Goal: Transaction & Acquisition: Purchase product/service

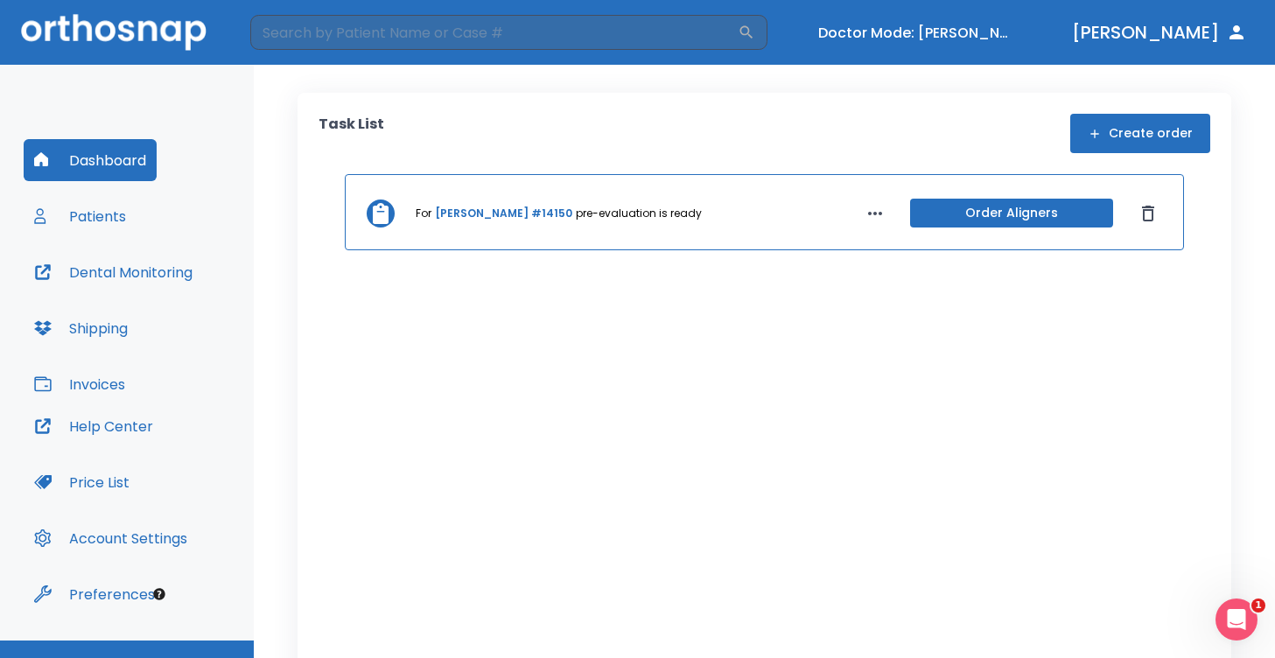
click at [481, 214] on link "[PERSON_NAME] #14150" at bounding box center [503, 214] width 137 height 16
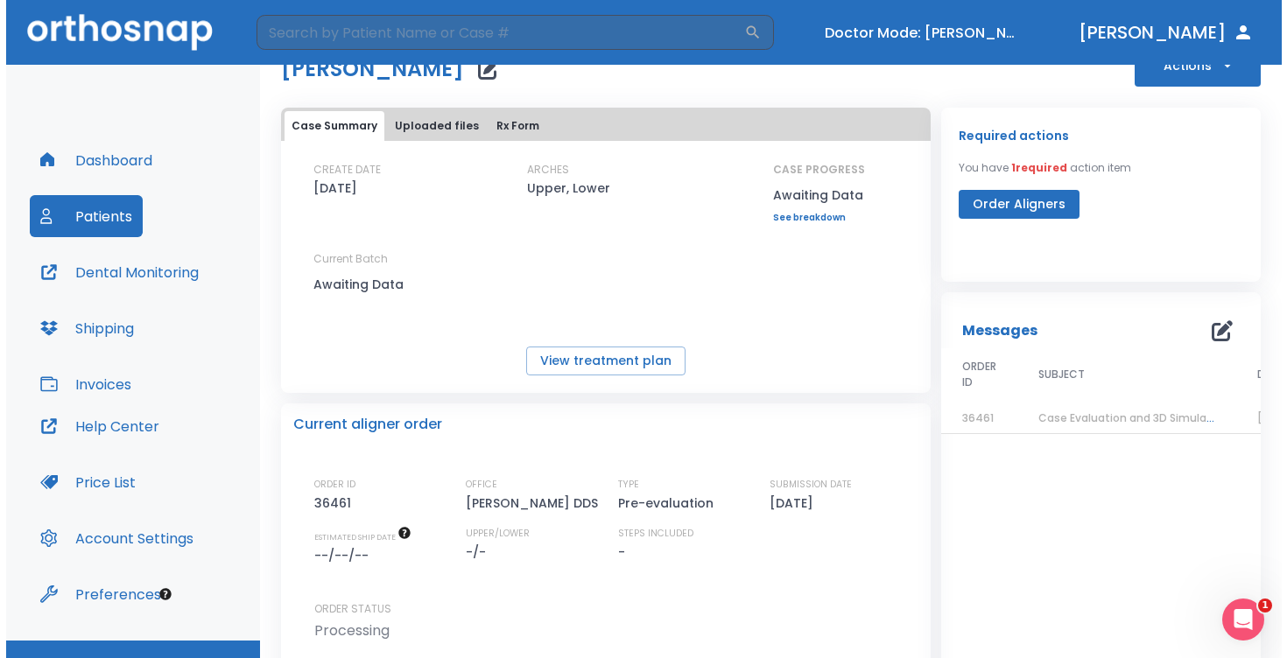
scroll to position [56, 0]
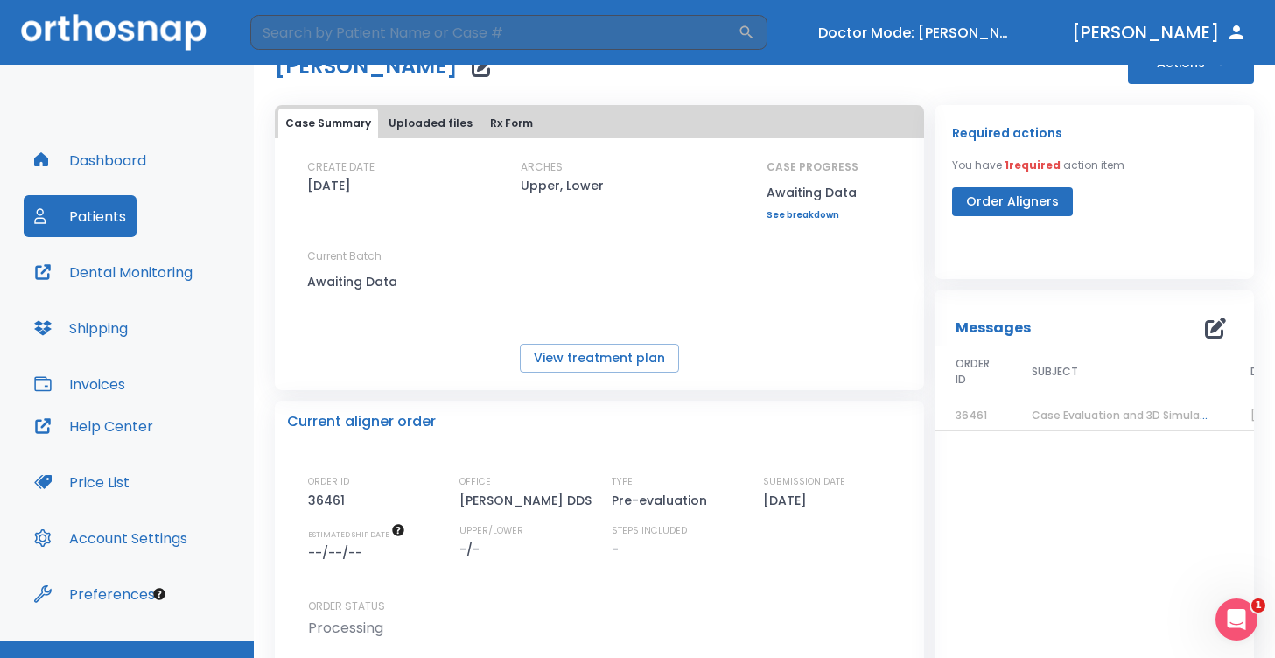
click at [1074, 419] on span "Case Evaluation and 3D Simulation Ready" at bounding box center [1145, 415] width 226 height 15
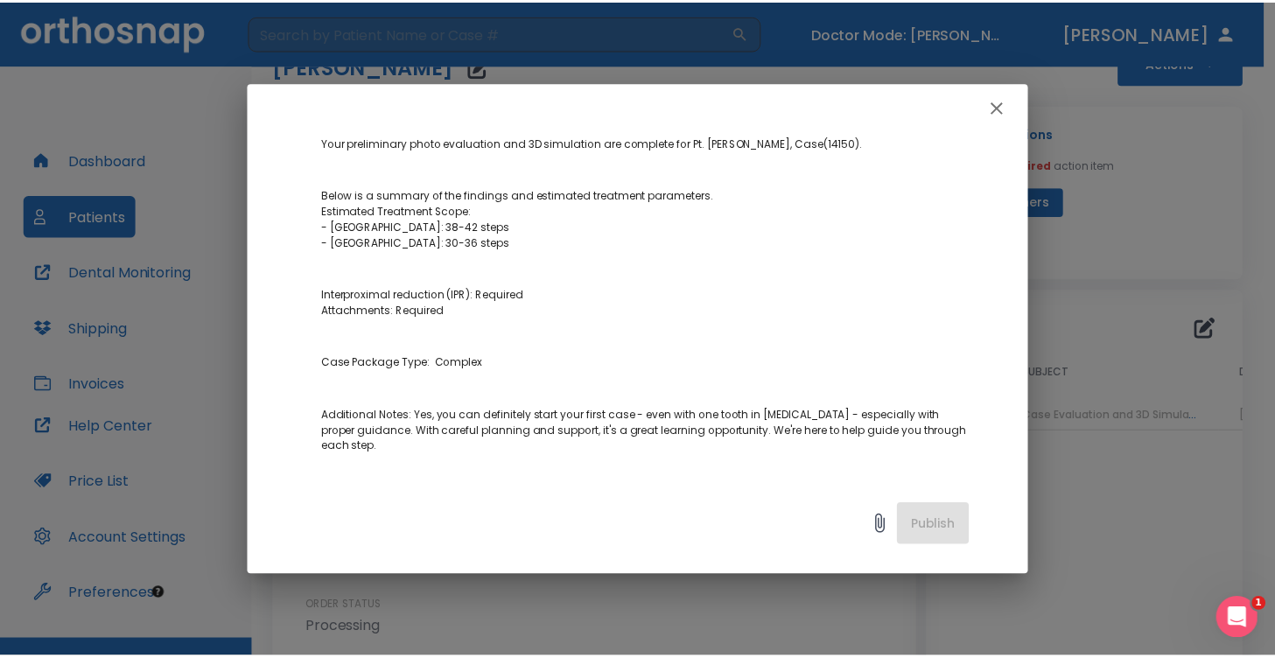
scroll to position [263, 0]
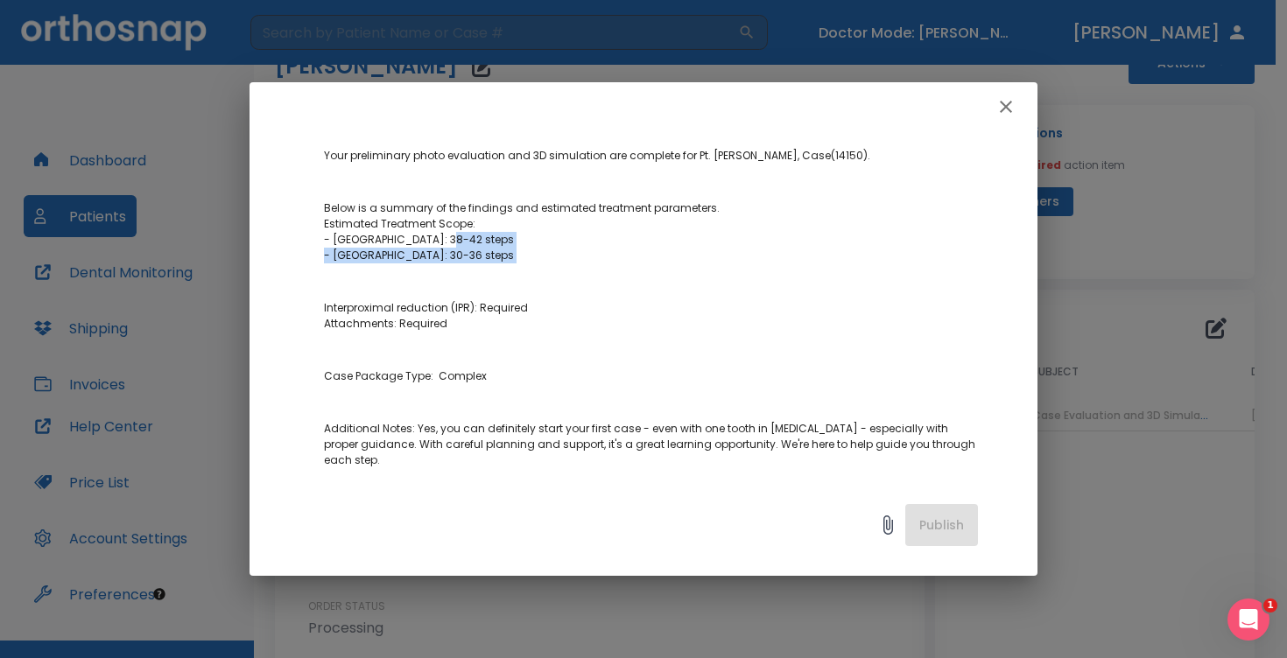
drag, startPoint x: 432, startPoint y: 240, endPoint x: 439, endPoint y: 262, distance: 23.3
click at [439, 263] on p "Below is a summary of the findings and estimated treatment parameters. Estimate…" at bounding box center [651, 231] width 654 height 63
click at [439, 262] on p "Below is a summary of the findings and estimated treatment parameters. Estimate…" at bounding box center [651, 231] width 654 height 63
click at [995, 99] on icon "button" at bounding box center [1005, 106] width 21 height 21
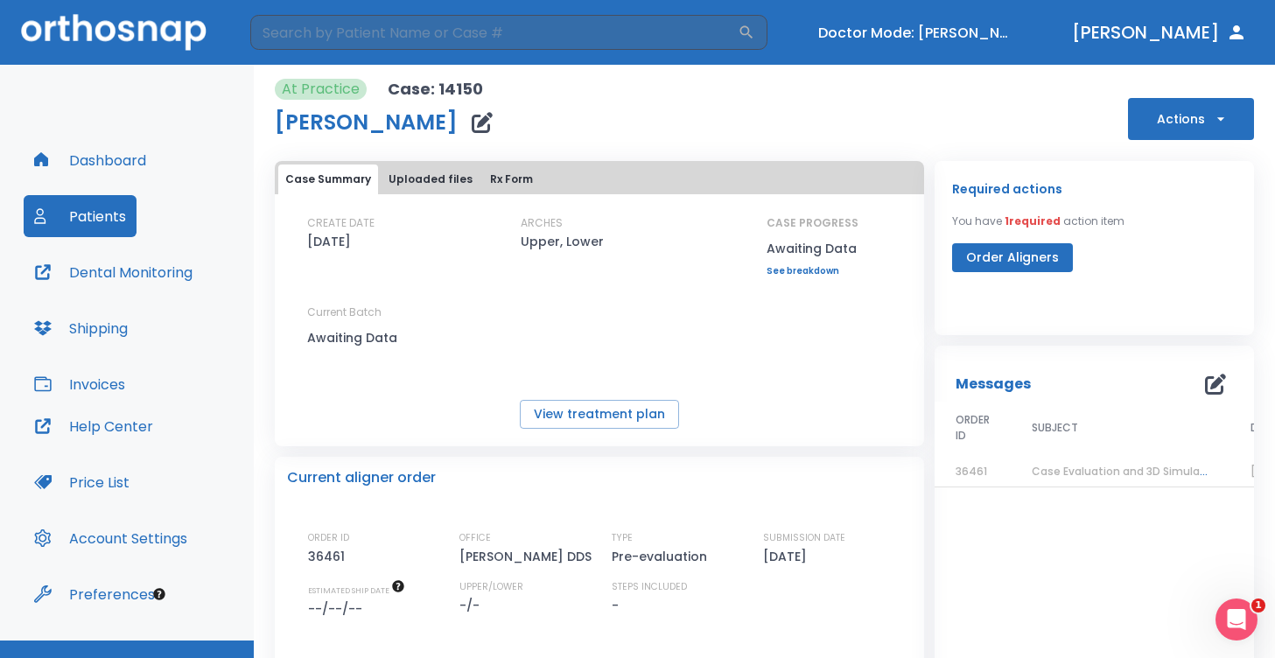
scroll to position [4, 0]
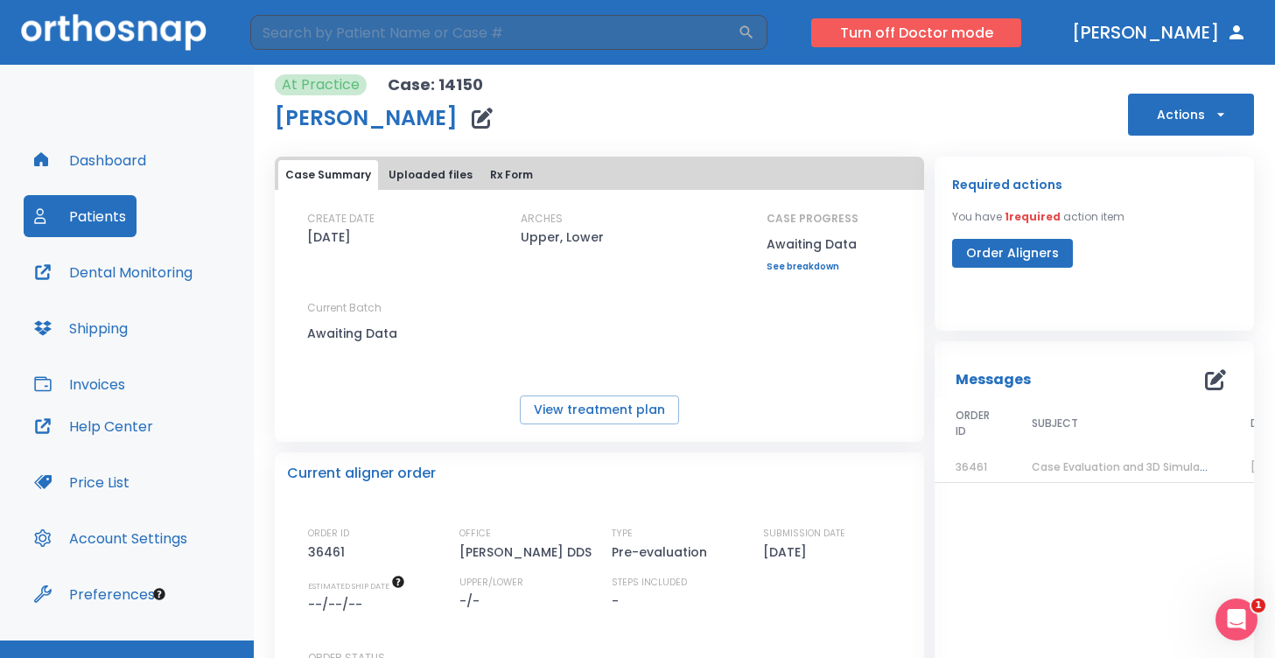
click at [1014, 25] on button "Turn off Doctor mode" at bounding box center [916, 32] width 210 height 29
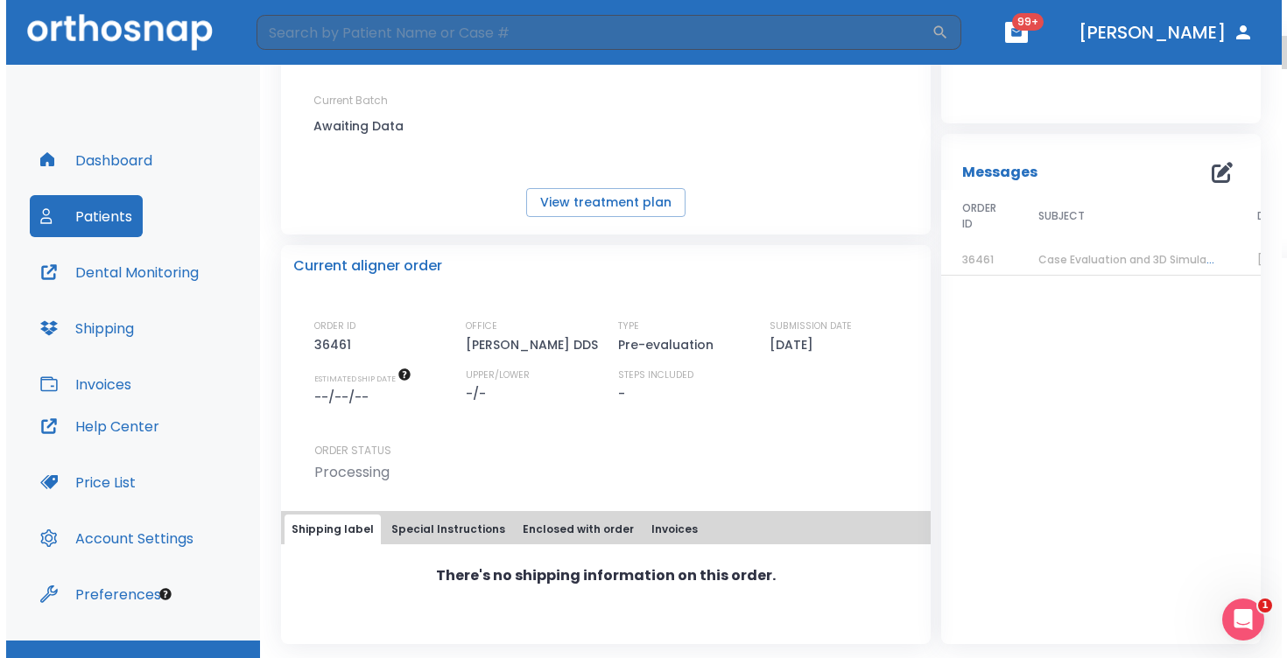
scroll to position [15, 0]
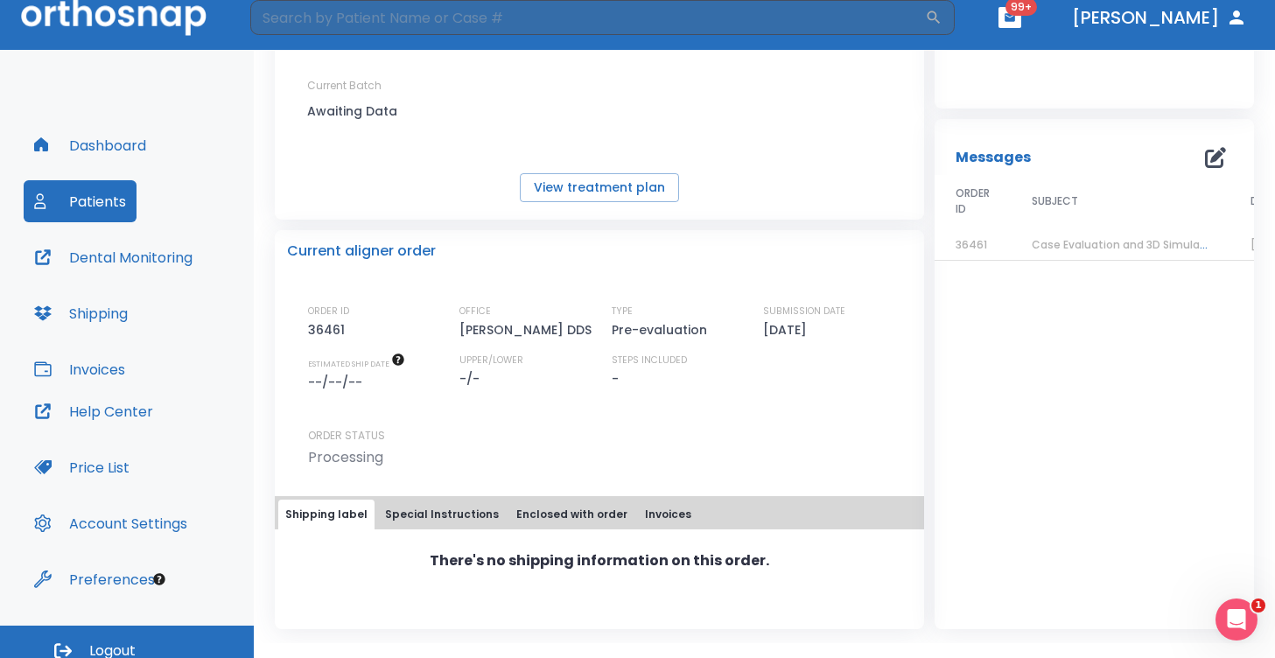
click at [1077, 244] on span "Case Evaluation and 3D Simulation Ready" at bounding box center [1145, 244] width 226 height 15
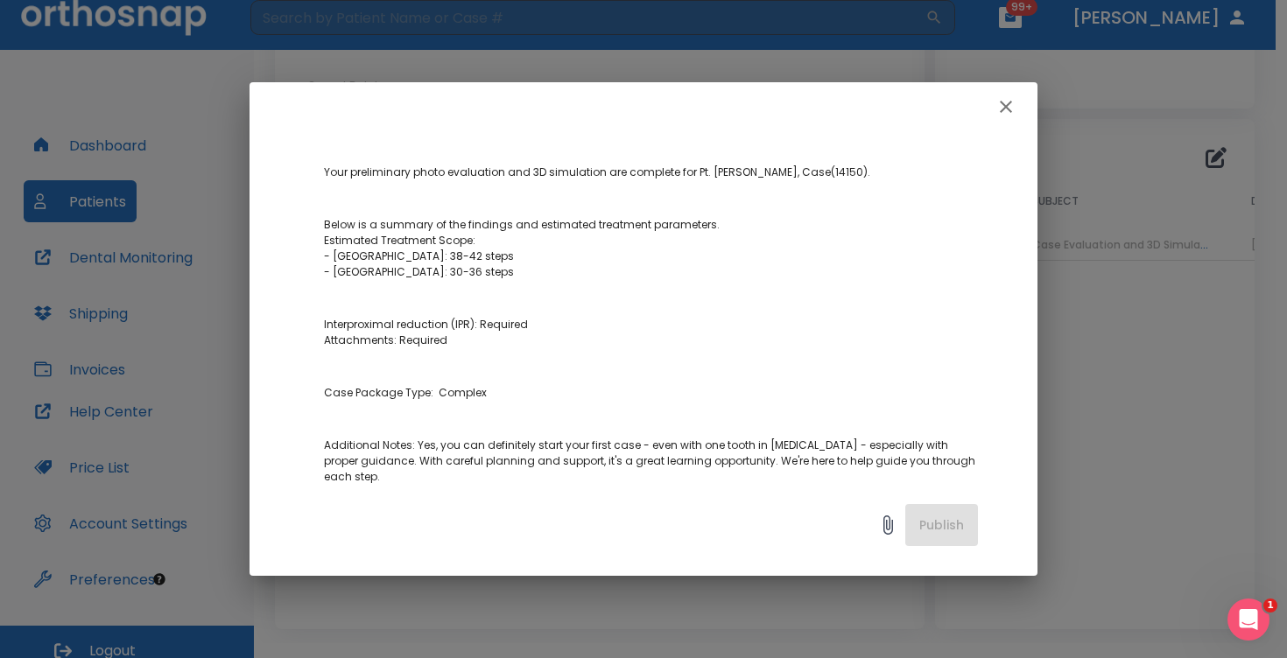
scroll to position [255, 0]
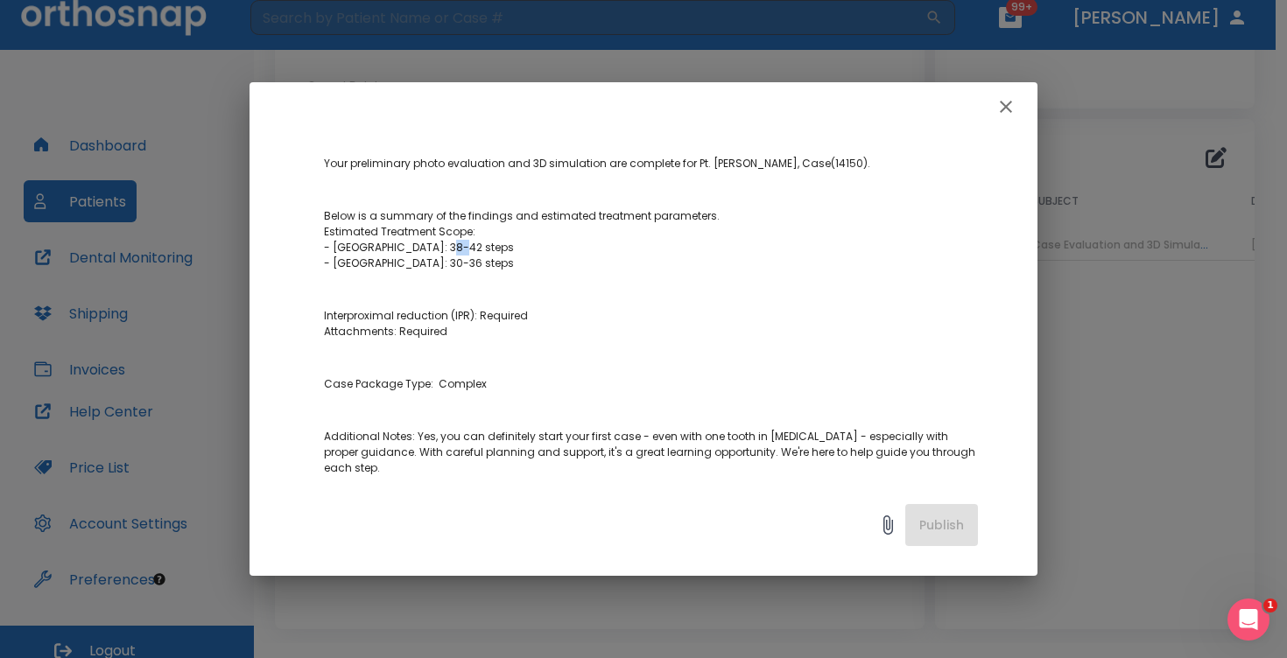
drag, startPoint x: 431, startPoint y: 249, endPoint x: 443, endPoint y: 246, distance: 12.7
click at [443, 246] on p "Below is a summary of the findings and estimated treatment parameters. Estimate…" at bounding box center [651, 239] width 654 height 63
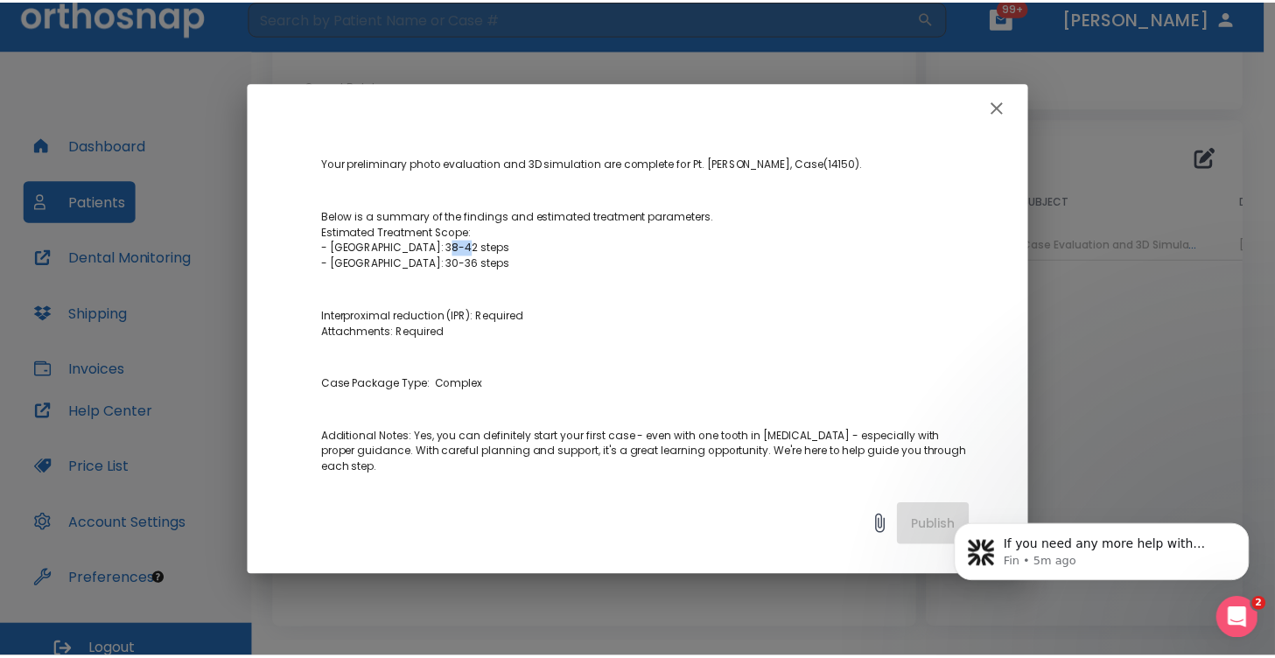
scroll to position [0, 0]
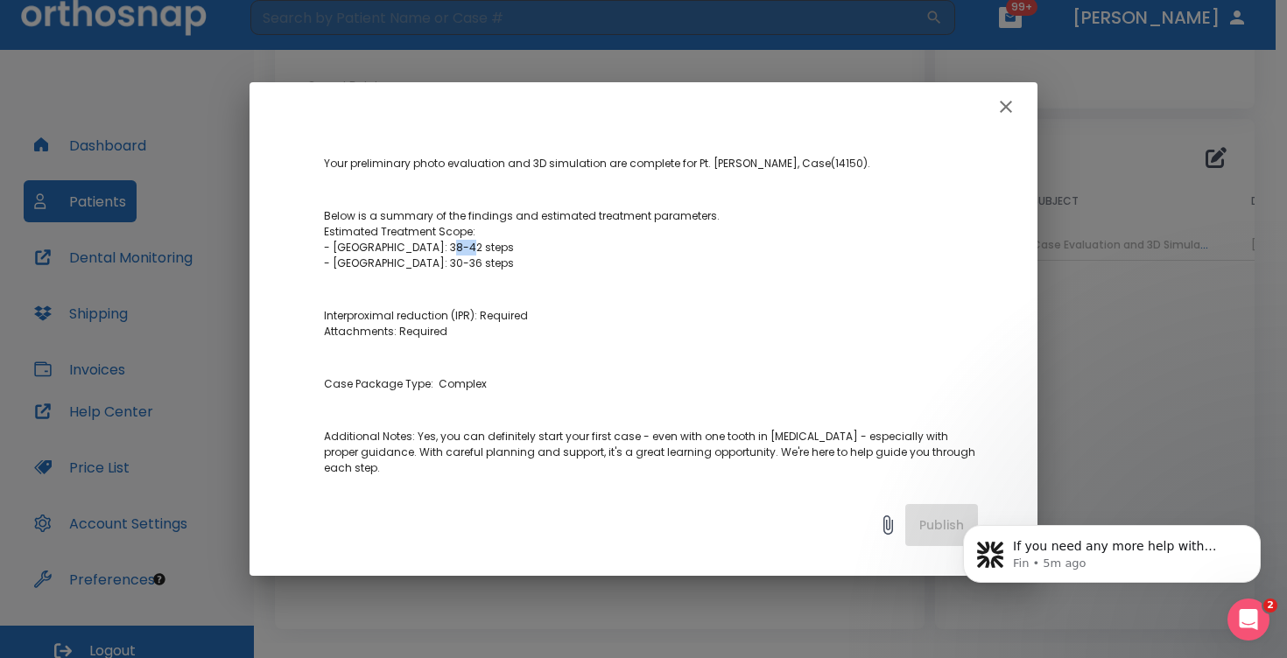
click at [1011, 105] on icon "button" at bounding box center [1005, 106] width 21 height 21
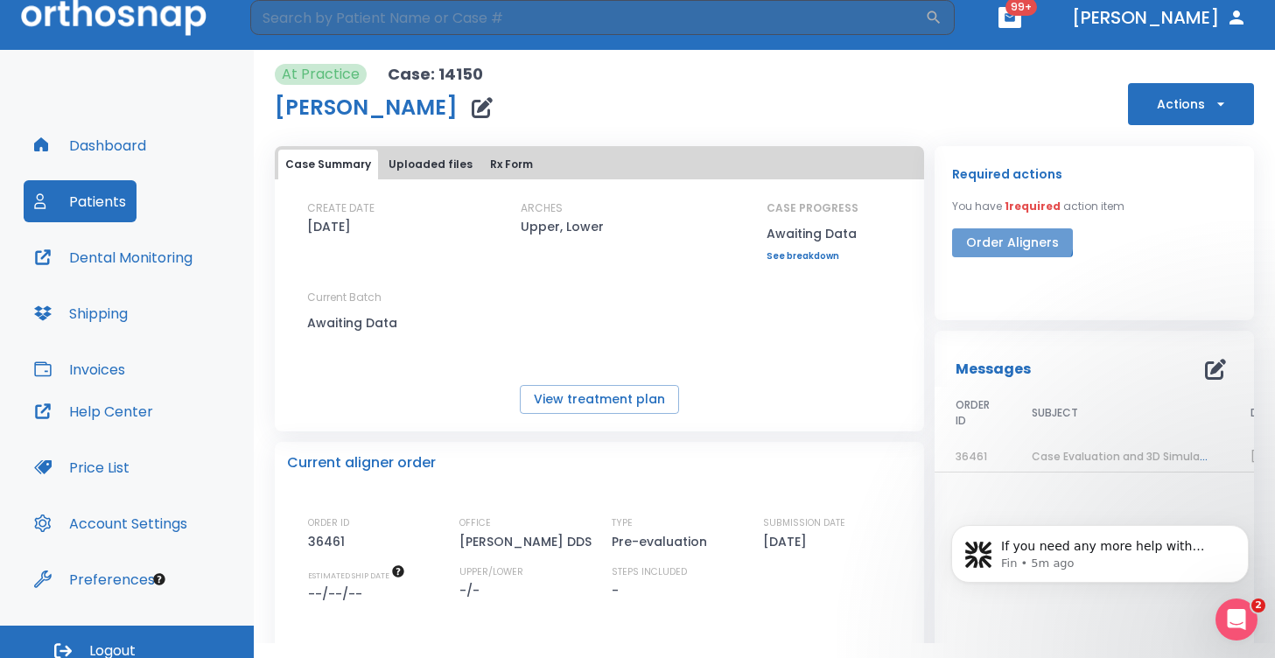
click at [1003, 237] on button "Order Aligners" at bounding box center [1012, 242] width 121 height 29
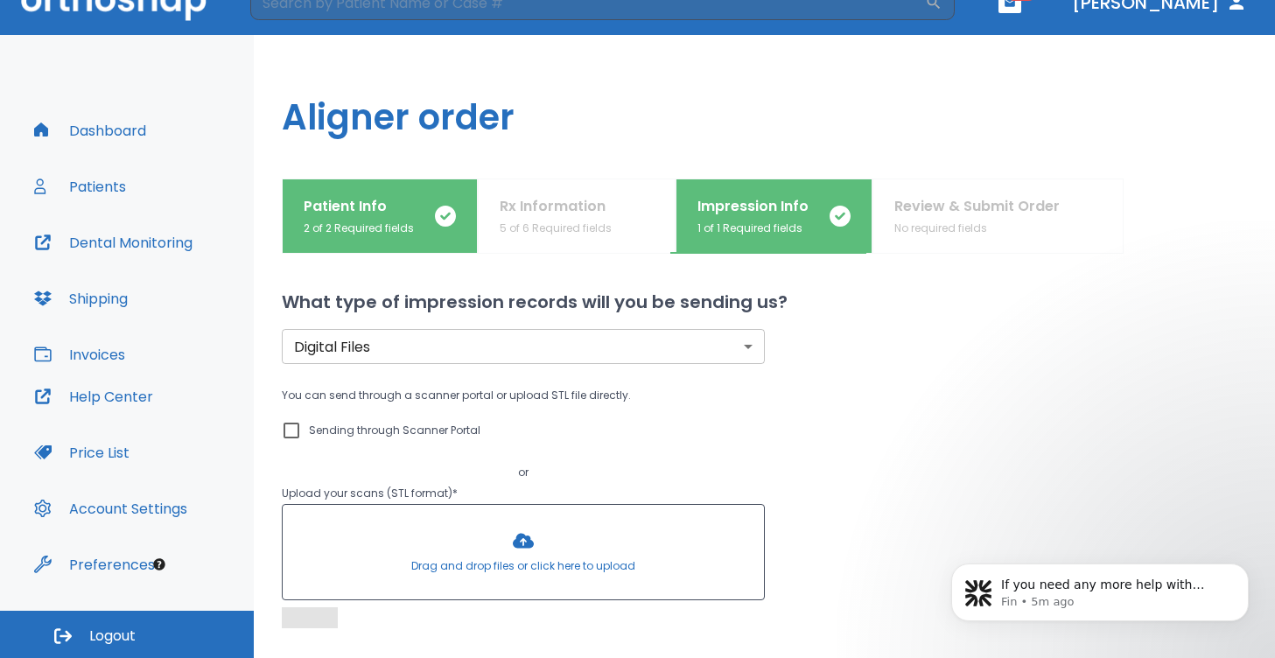
drag, startPoint x: 405, startPoint y: 310, endPoint x: 496, endPoint y: 309, distance: 91.0
click at [496, 309] on div "Digital Files digital ​ You can send through a scanner portal or upload STL fil…" at bounding box center [743, 594] width 1007 height 642
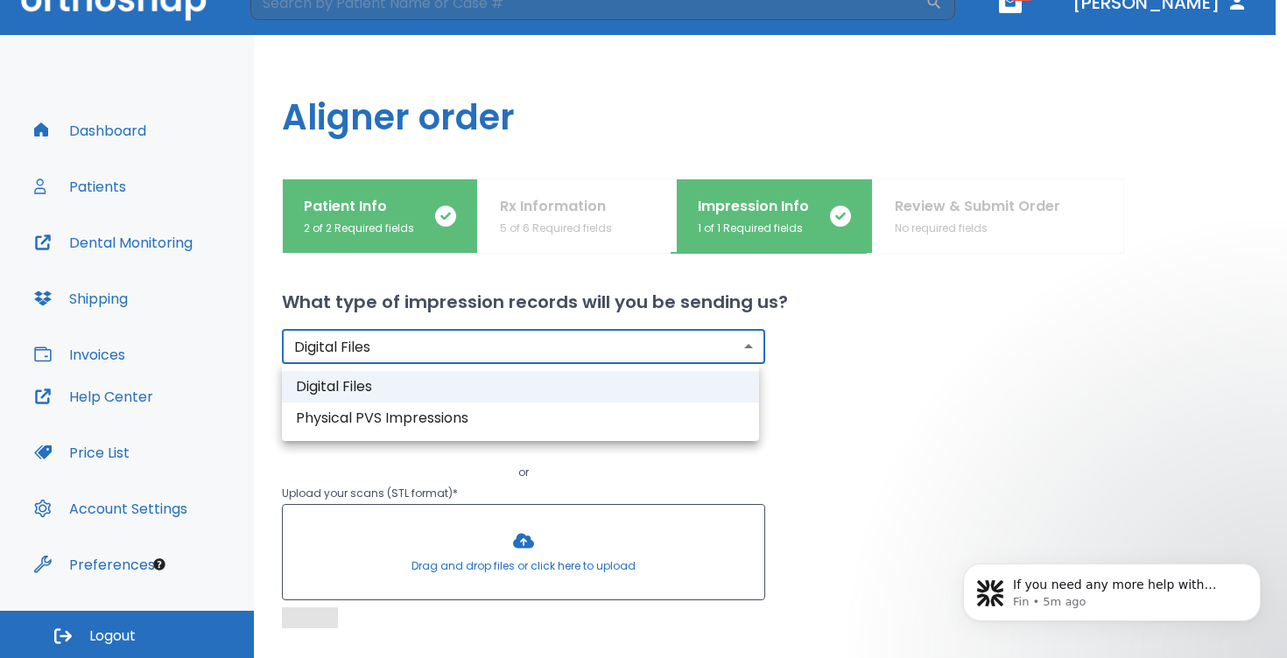
click at [495, 352] on body "​ 99+ Dr. Vidal Dashboard Patients Dental Monitoring Shipping Invoices Help Cen…" at bounding box center [643, 299] width 1287 height 658
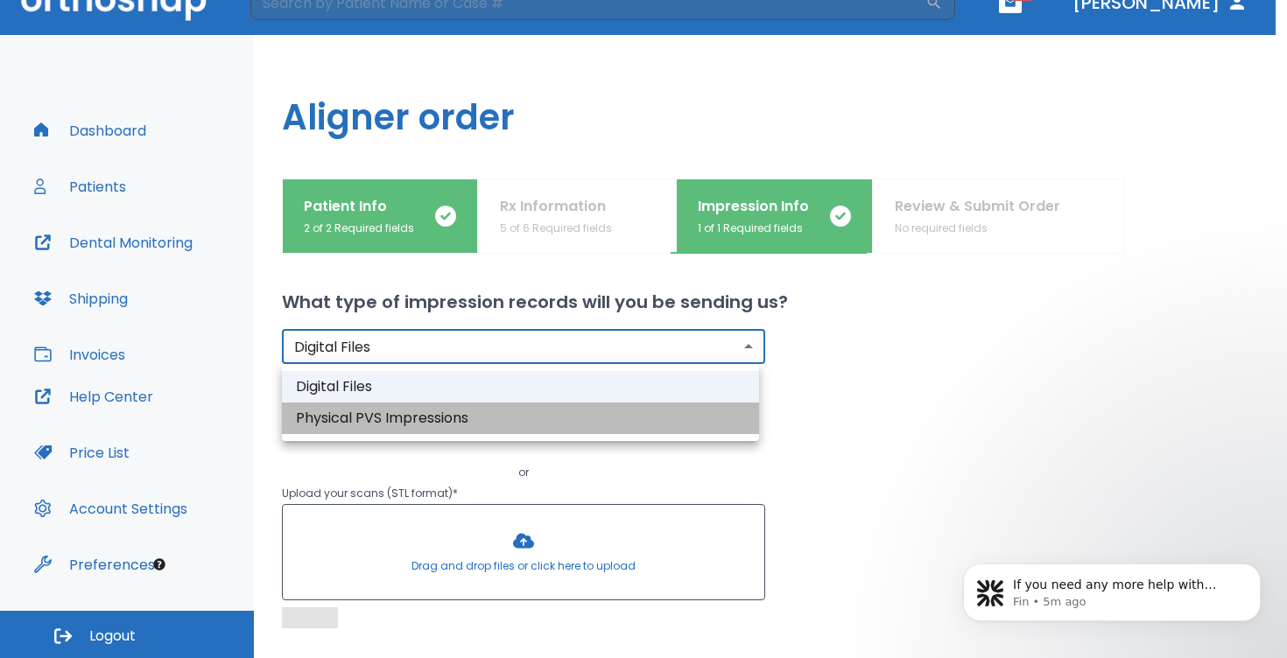
click at [393, 419] on li "Physical PVS Impressions" at bounding box center [520, 419] width 477 height 32
type input "physical"
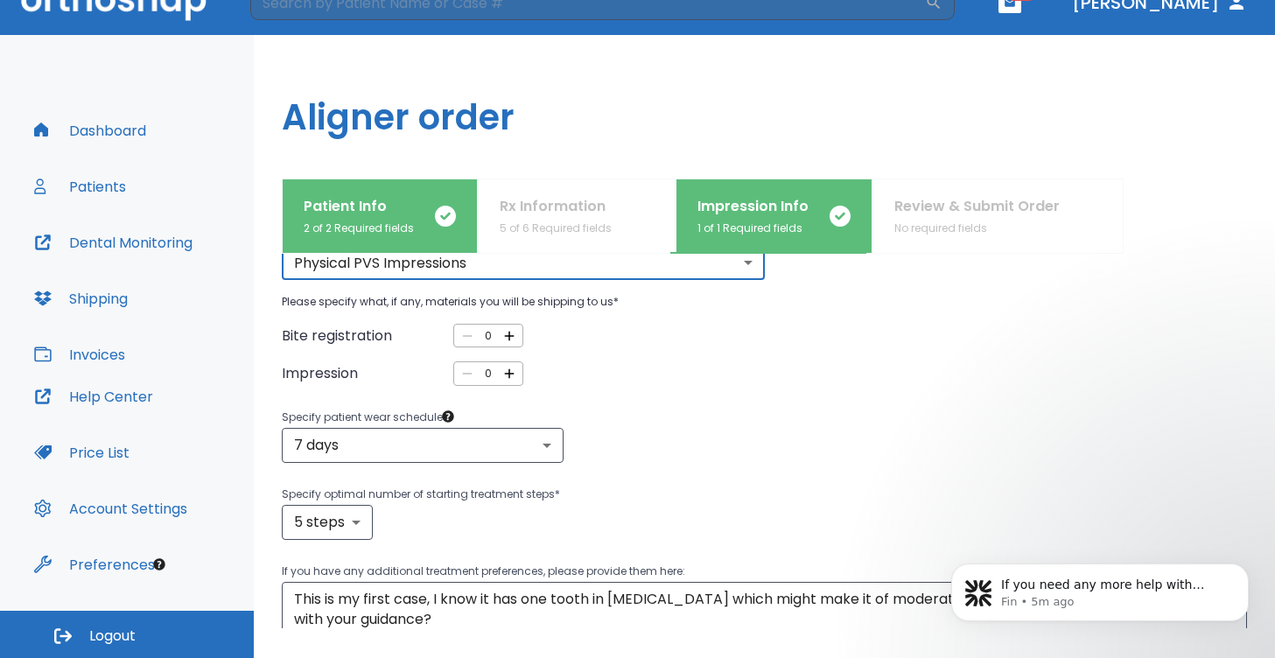
scroll to position [83, 0]
click at [507, 337] on icon "button" at bounding box center [510, 337] width 10 height 10
type input "1"
click at [506, 334] on div at bounding box center [509, 337] width 12 height 12
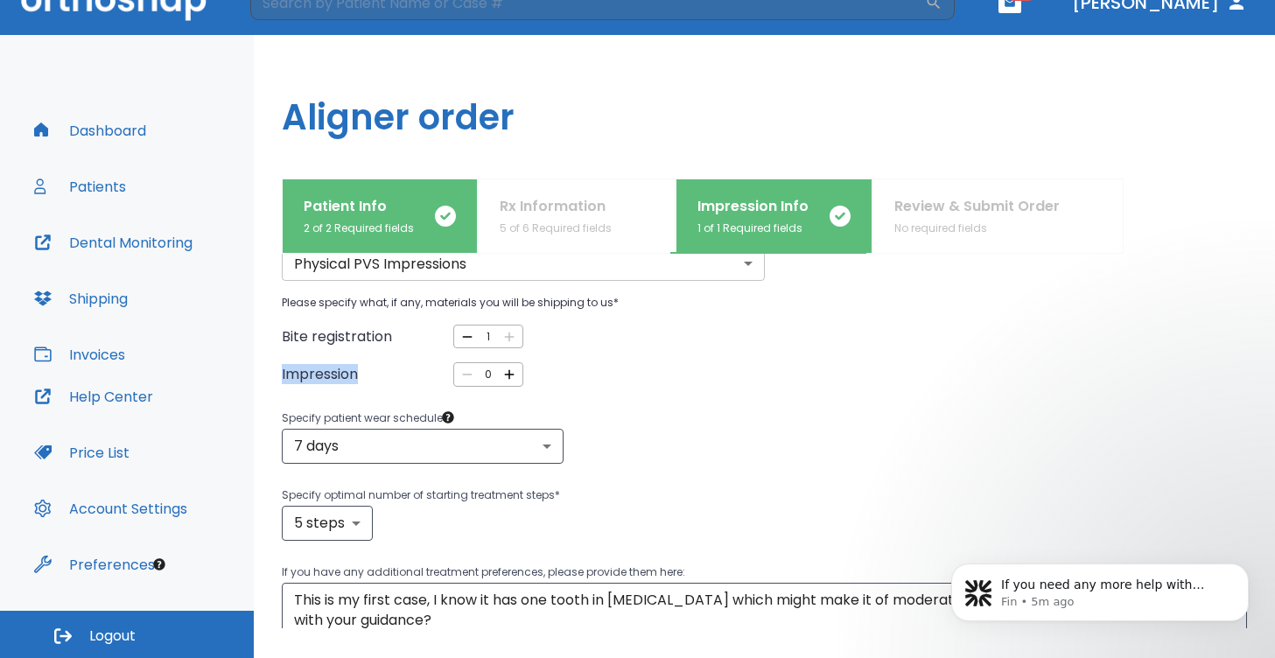
click at [506, 334] on div at bounding box center [509, 337] width 12 height 12
click at [505, 367] on icon "button" at bounding box center [510, 375] width 16 height 16
type input "2"
click at [305, 384] on div "Impression 2 ​" at bounding box center [403, 374] width 242 height 24
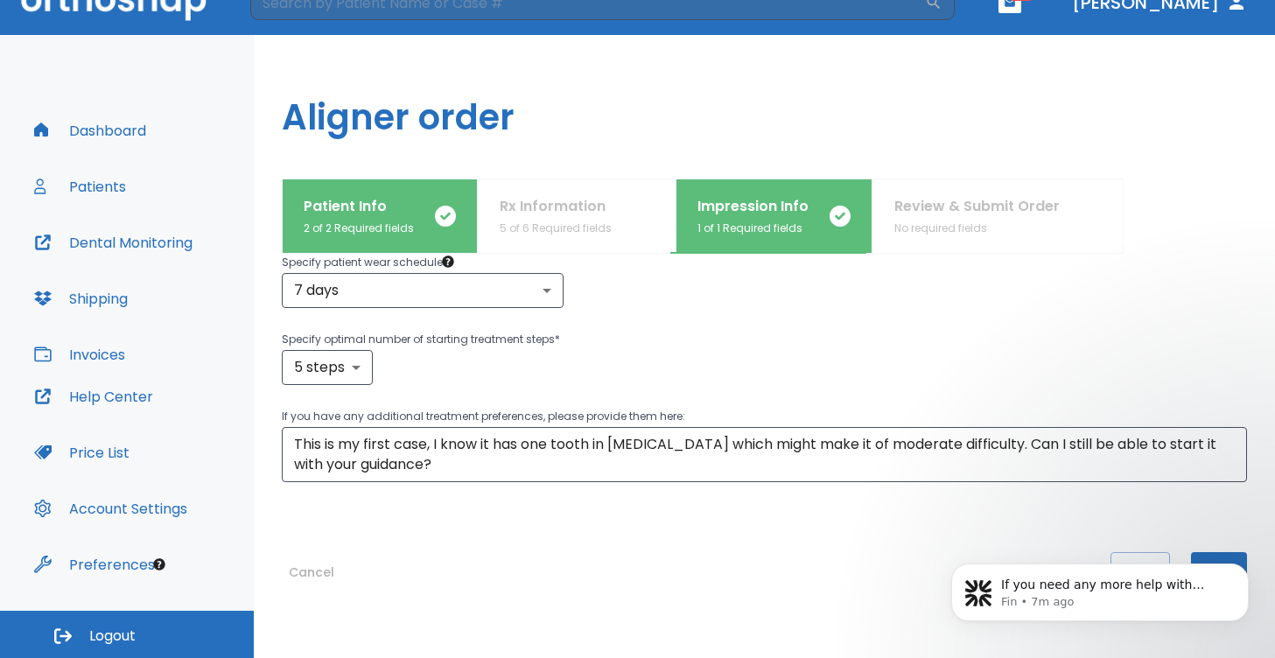
scroll to position [237, 0]
click at [1248, 565] on icon "Dismiss notification" at bounding box center [1244, 569] width 10 height 10
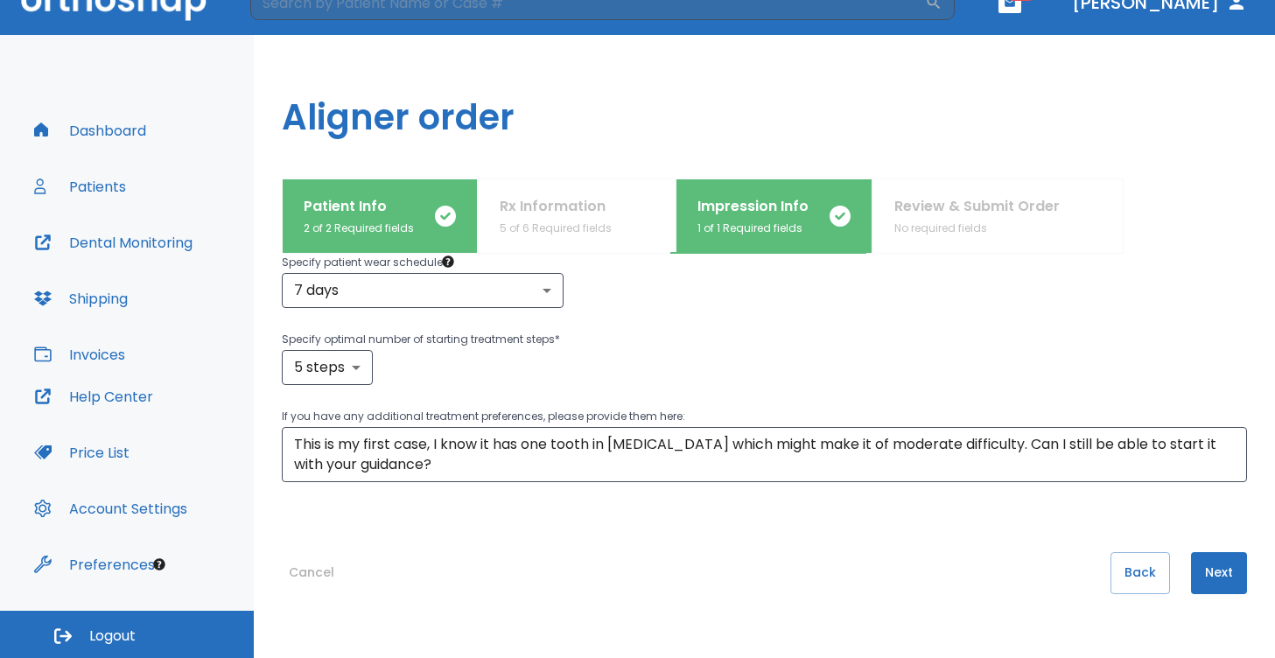
scroll to position [238, 0]
click at [303, 586] on button "Cancel" at bounding box center [312, 574] width 60 height 42
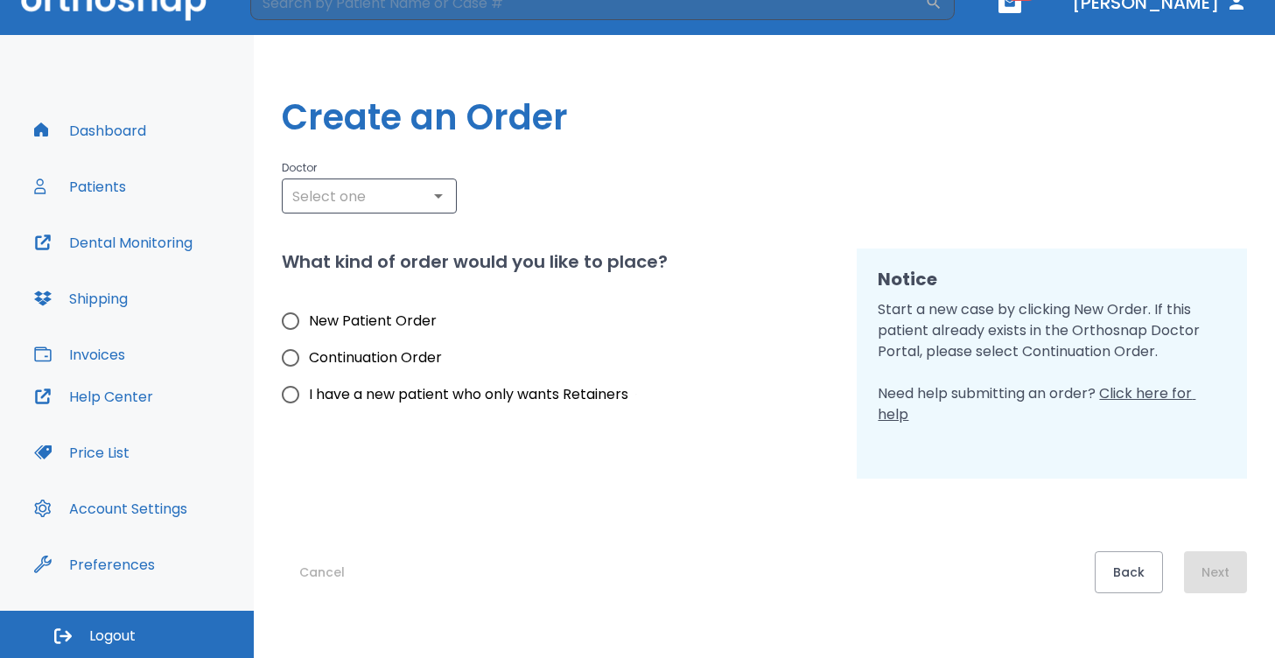
click at [335, 563] on button "Cancel" at bounding box center [322, 572] width 81 height 42
click at [310, 570] on button "Cancel" at bounding box center [322, 572] width 81 height 42
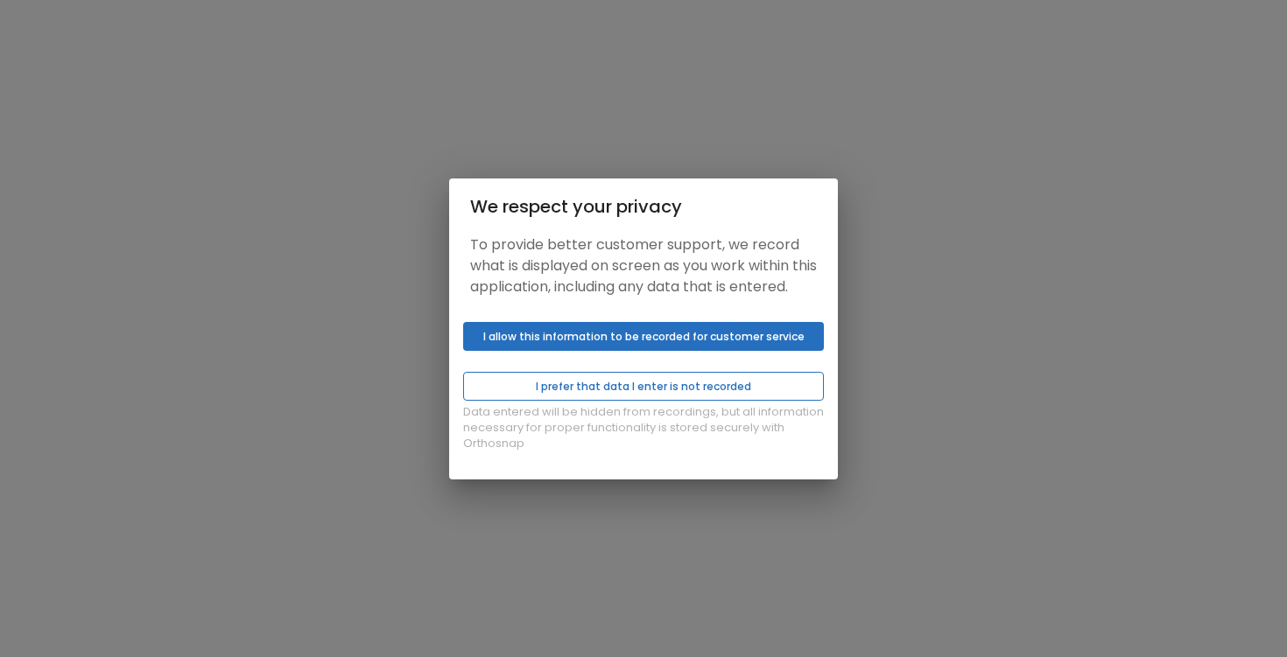
click at [650, 398] on button "I prefer that data I enter is not recorded" at bounding box center [643, 386] width 361 height 29
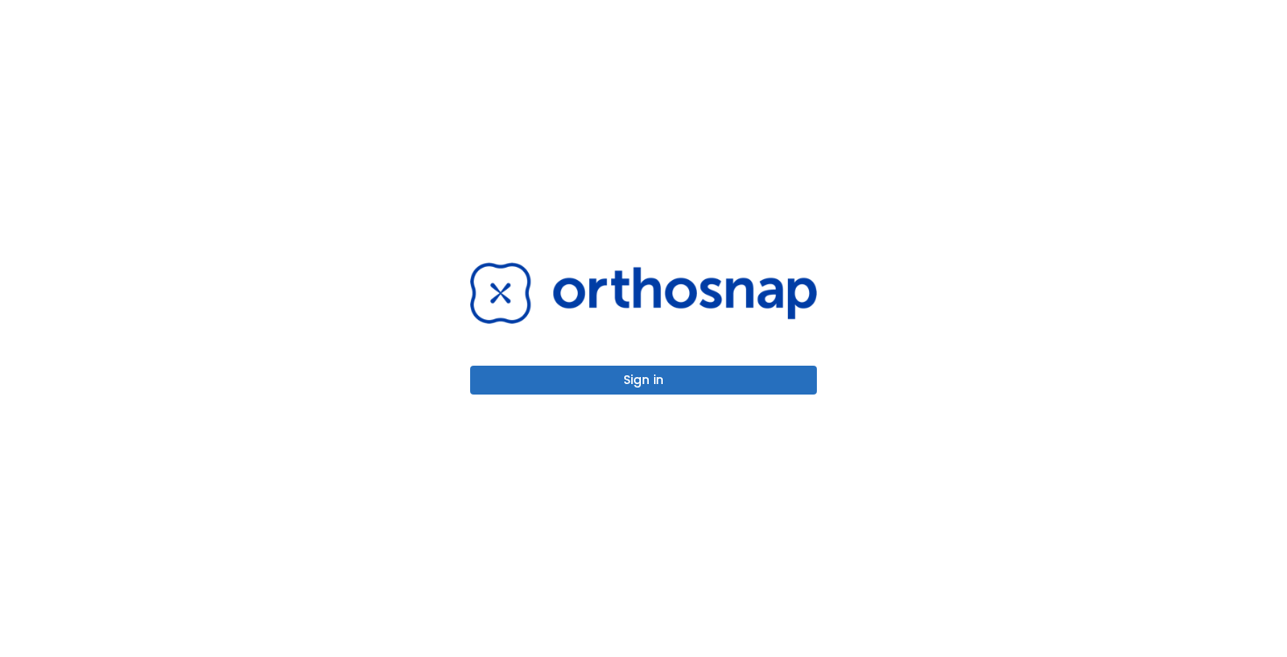
click at [654, 390] on button "Sign in" at bounding box center [643, 380] width 347 height 29
